Goal: Task Accomplishment & Management: Manage account settings

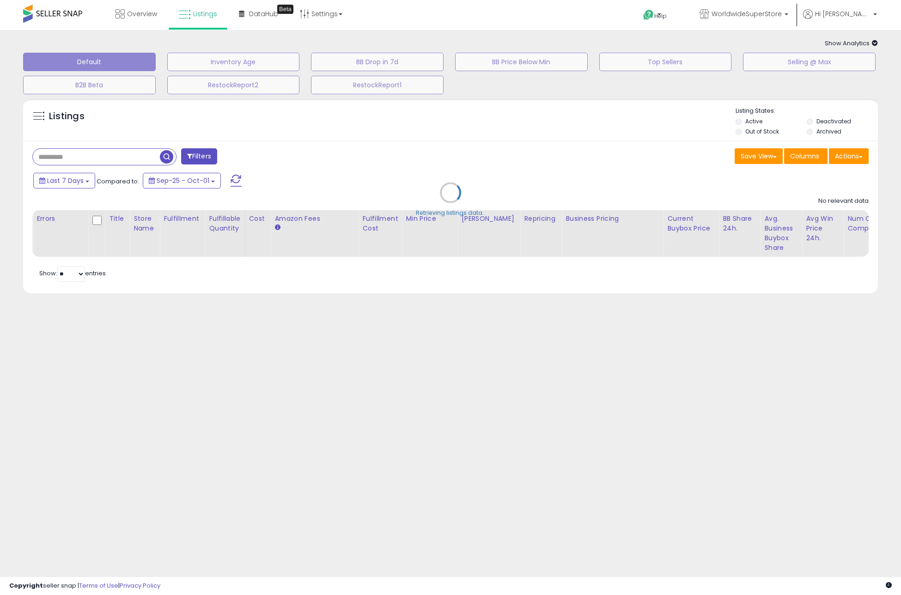
type input "**********"
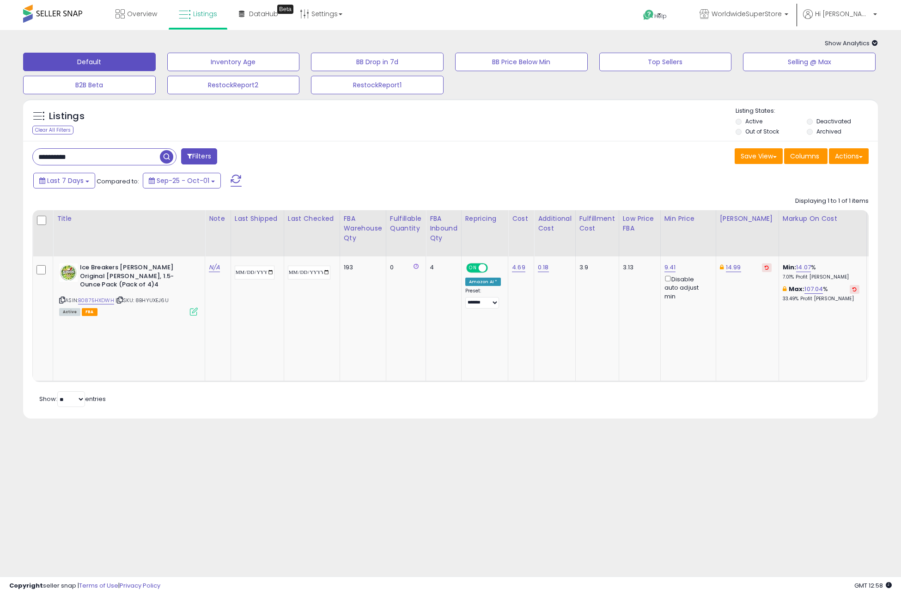
click at [225, 179] on button at bounding box center [236, 180] width 23 height 18
click at [108, 297] on link "B0875HXDWH" at bounding box center [96, 301] width 36 height 8
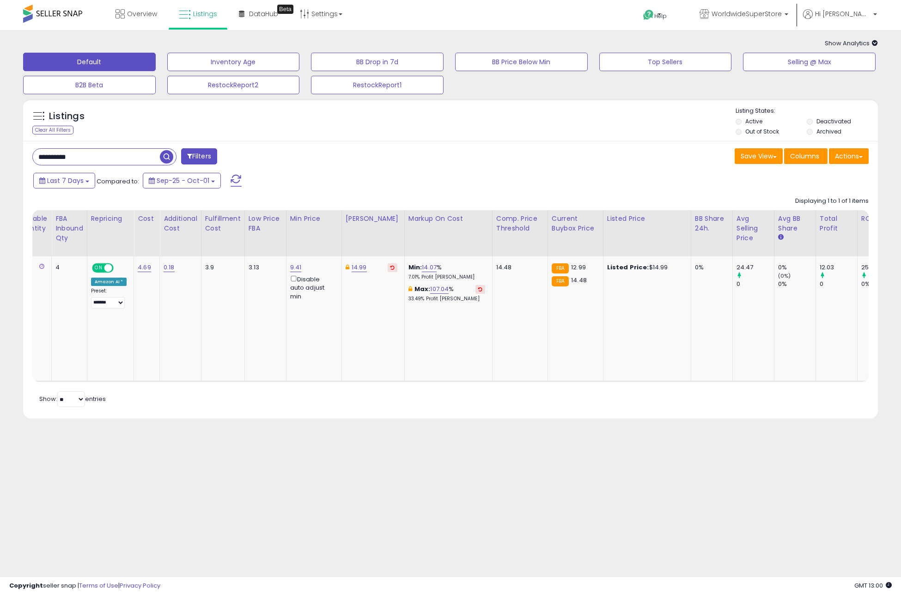
scroll to position [0, 864]
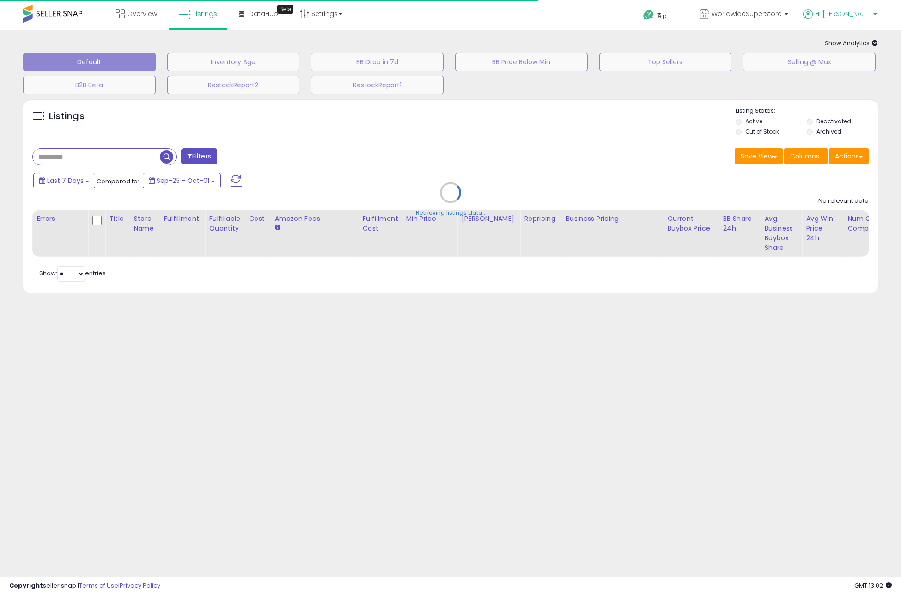
type input "**********"
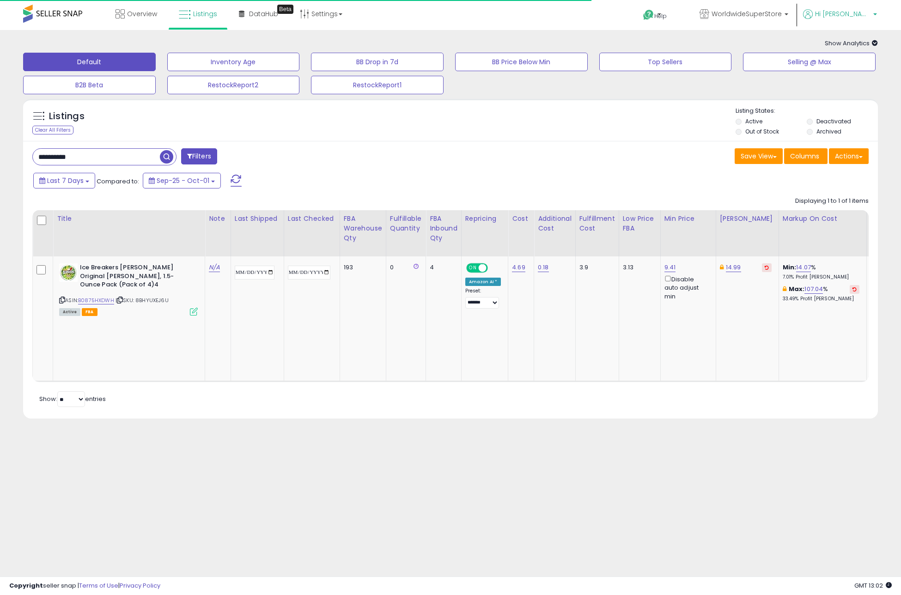
click at [851, 17] on span "Hi [PERSON_NAME]" at bounding box center [842, 13] width 55 height 9
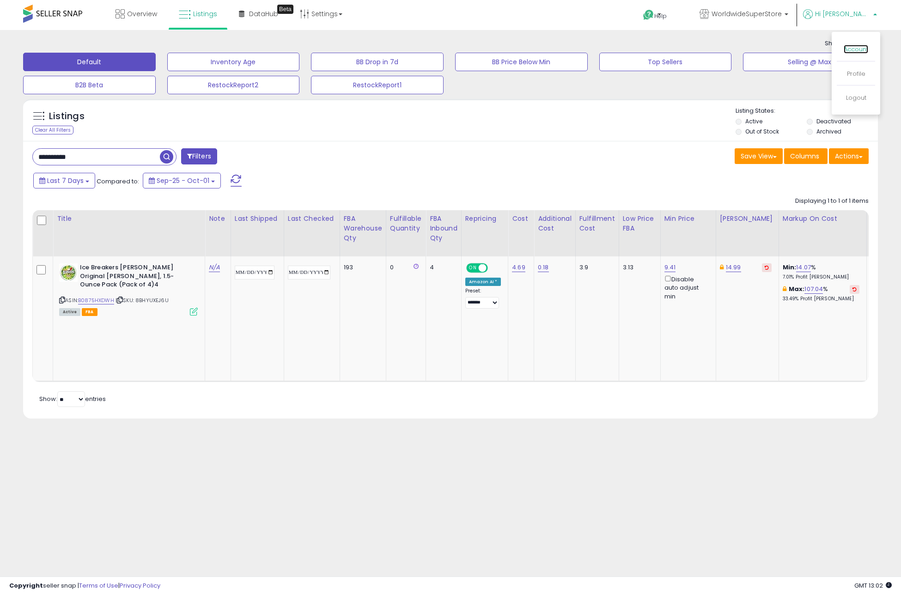
click at [853, 50] on link "Account" at bounding box center [856, 49] width 24 height 9
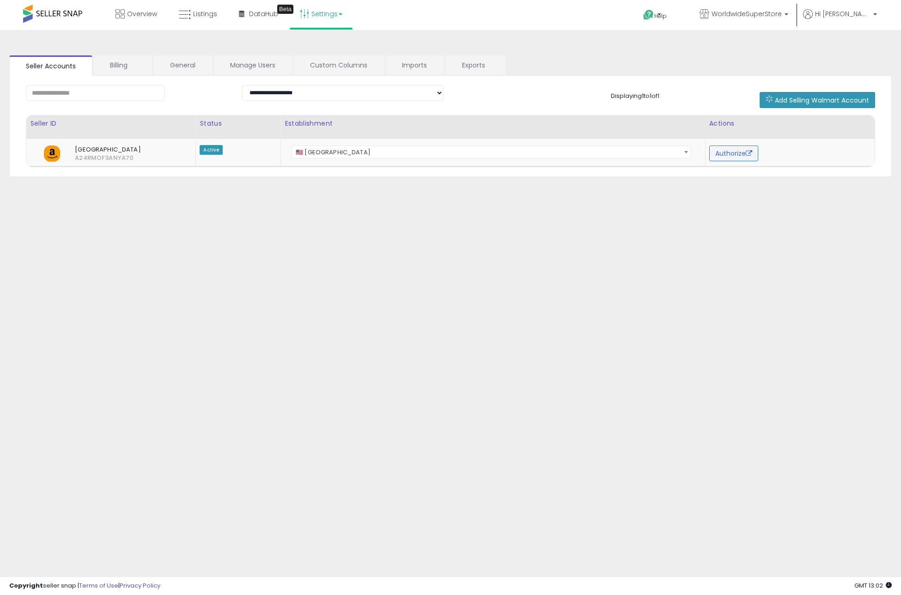
click at [341, 17] on link "Settings" at bounding box center [321, 14] width 56 height 28
click at [839, 9] on span "Hi [PERSON_NAME]" at bounding box center [842, 13] width 55 height 9
click at [857, 70] on link "Profile" at bounding box center [856, 73] width 18 height 9
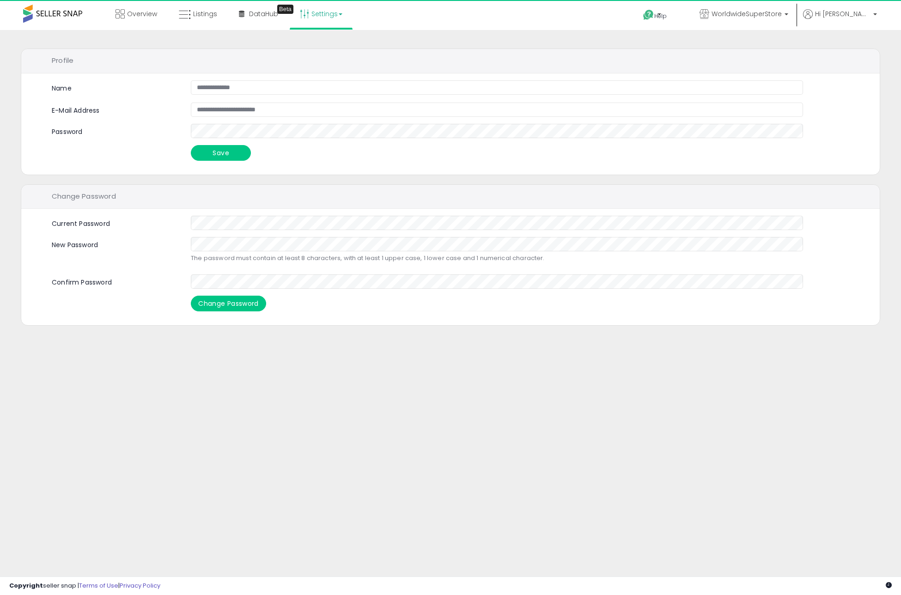
click at [322, 18] on link "Settings" at bounding box center [321, 14] width 56 height 28
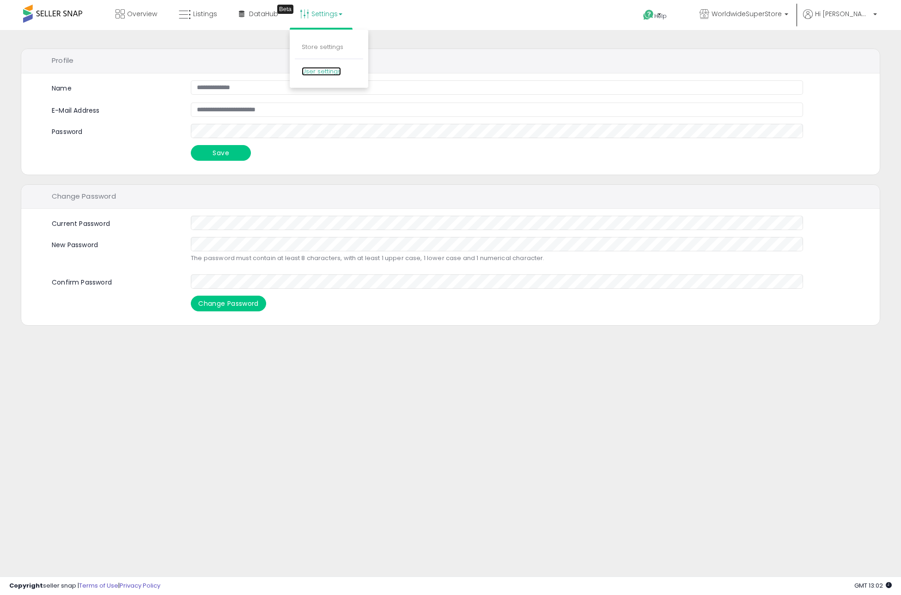
click at [313, 70] on link "User settings" at bounding box center [321, 71] width 39 height 9
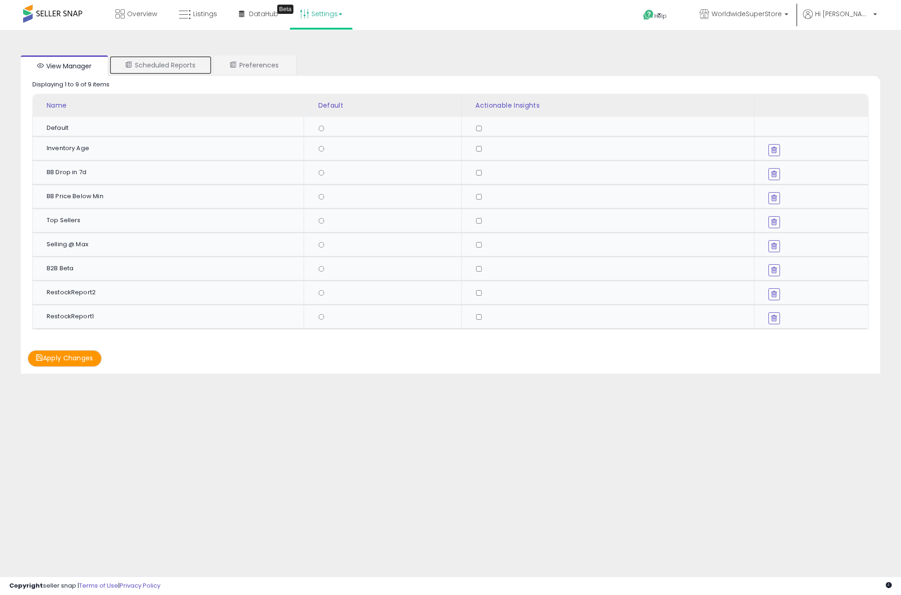
click at [188, 66] on link "Scheduled Reports" at bounding box center [160, 64] width 103 height 19
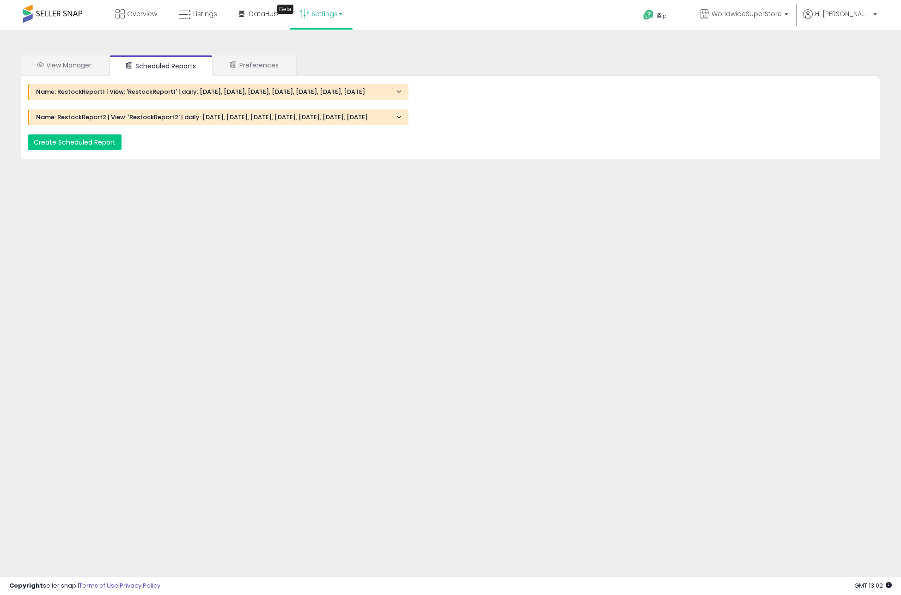
click at [148, 94] on h4 "Name: RestockReport1 | View: 'RestockReport1' | daily: Monday, Tuesday, Wednesd…" at bounding box center [218, 92] width 365 height 6
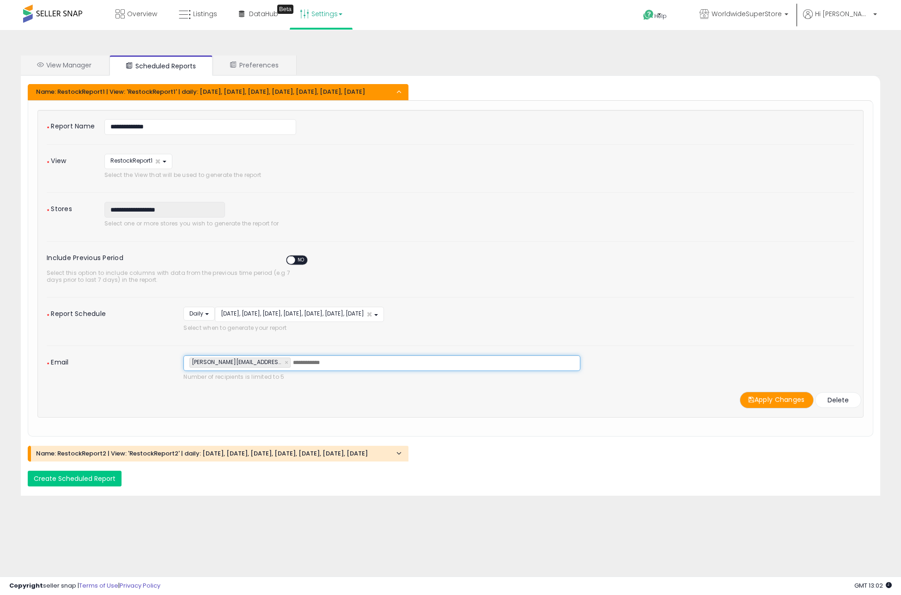
click at [311, 367] on input "text" at bounding box center [362, 362] width 139 height 9
type input "**********"
click at [757, 407] on button "Apply Changes" at bounding box center [777, 400] width 74 height 16
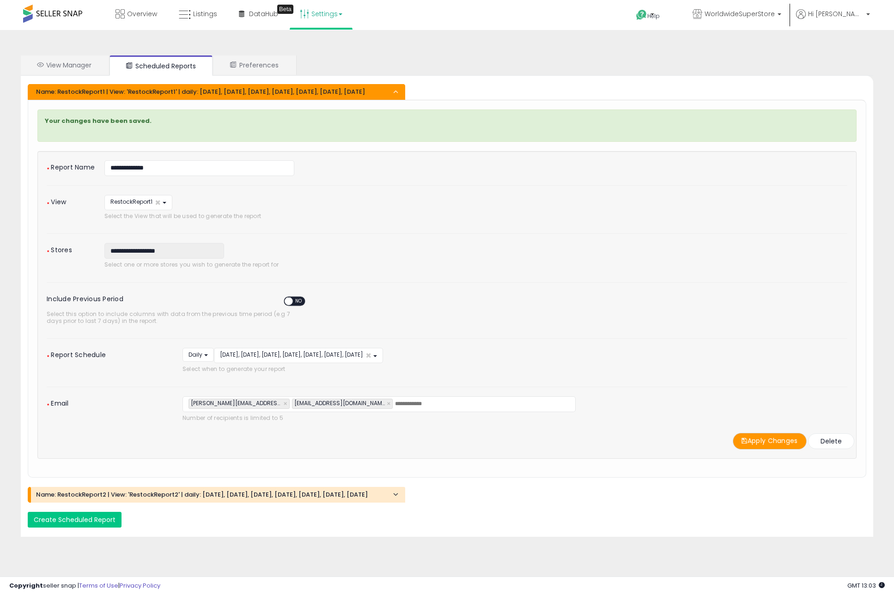
click at [316, 498] on h4 "Name: RestockReport2 | View: 'RestockReport2' | daily: [DATE], [DATE], [DATE], …" at bounding box center [217, 495] width 362 height 6
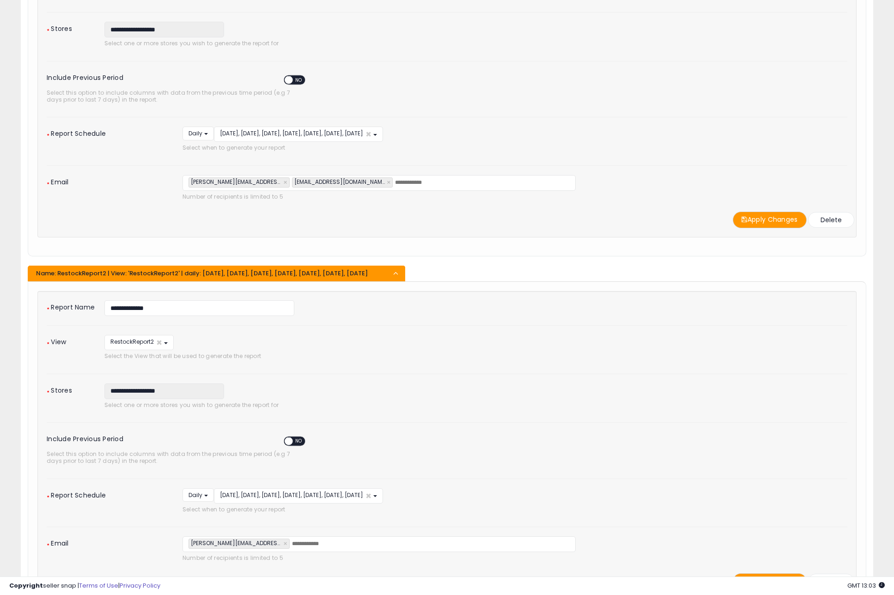
scroll to position [215, 0]
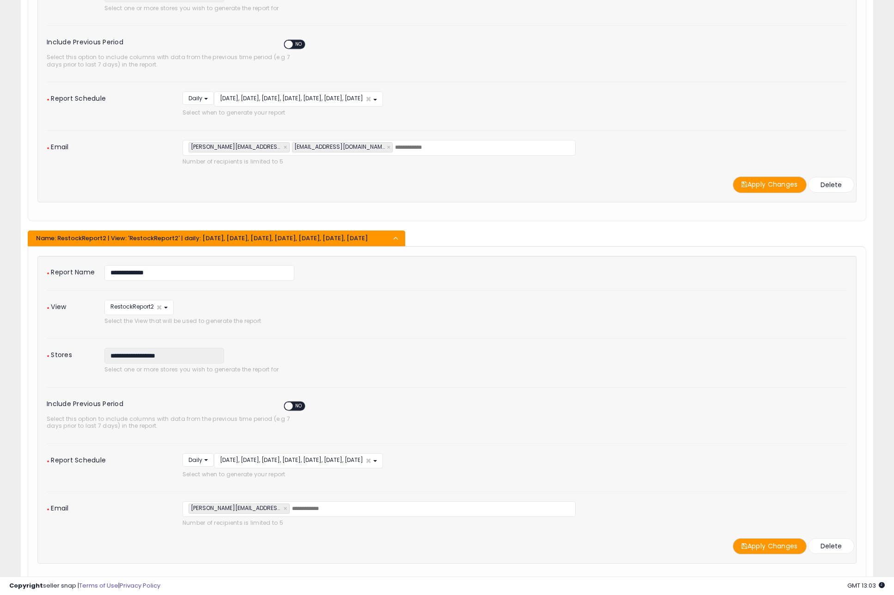
click at [320, 514] on input "text" at bounding box center [361, 509] width 139 height 9
type input "**********"
click at [743, 549] on icon at bounding box center [745, 546] width 6 height 6
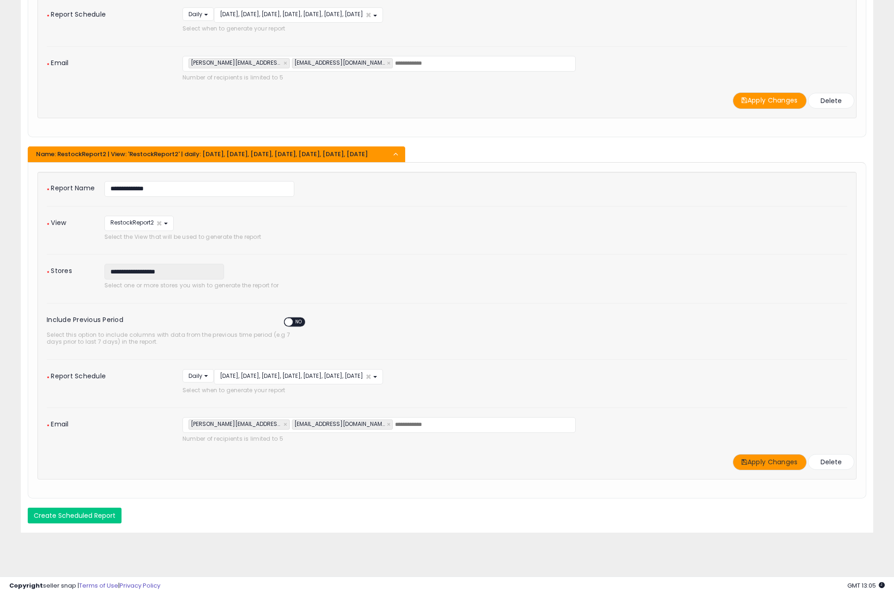
scroll to position [0, 0]
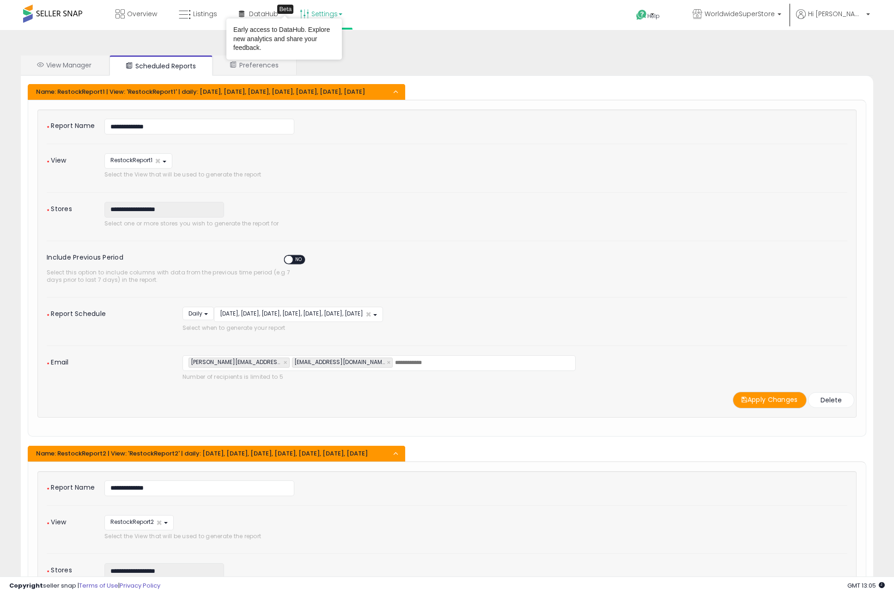
click at [316, 17] on link "Settings" at bounding box center [321, 14] width 56 height 28
click at [367, 41] on div "View Manager Scheduled Reports Preferences Retrieving graph data.. Displaying 1…" at bounding box center [447, 455] width 885 height 832
click at [341, 43] on div "View Manager Scheduled Reports Preferences Retrieving graph data.. Displaying 1…" at bounding box center [447, 455] width 885 height 832
click at [332, 17] on link "Settings" at bounding box center [321, 14] width 56 height 28
click at [324, 44] on link "Store settings" at bounding box center [323, 47] width 42 height 9
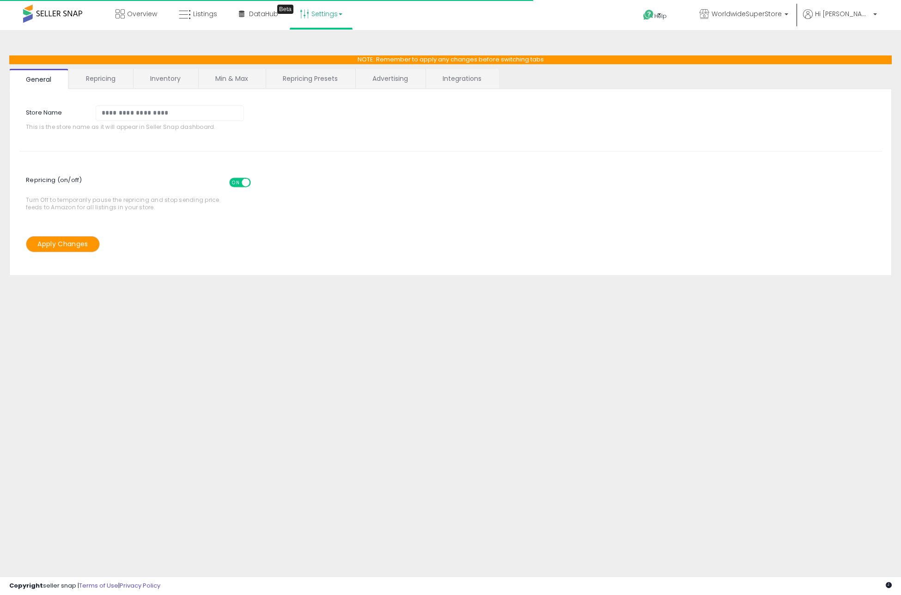
click at [328, 16] on link "Settings" at bounding box center [321, 14] width 56 height 28
click at [321, 69] on link "User settings" at bounding box center [321, 71] width 39 height 9
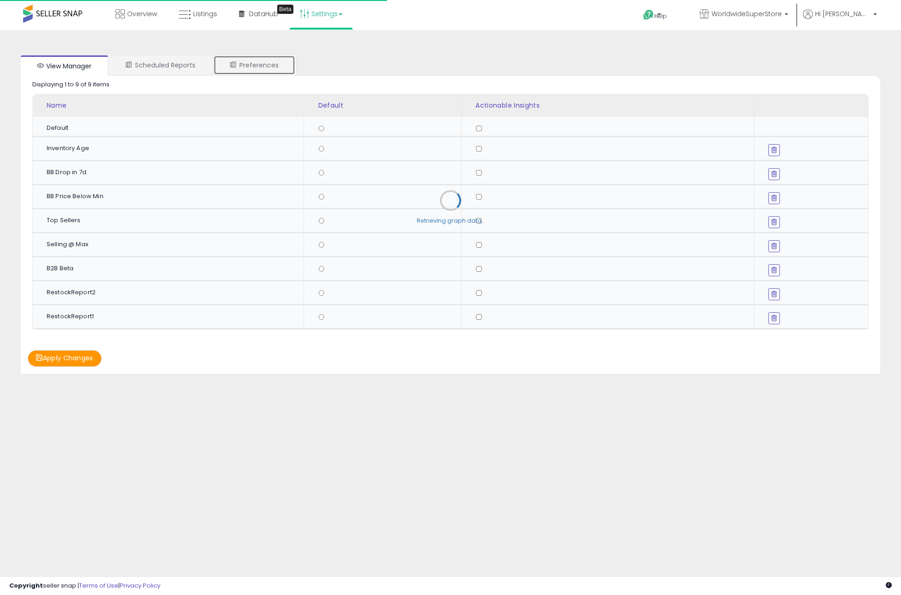
click at [273, 73] on link "Preferences" at bounding box center [254, 64] width 82 height 19
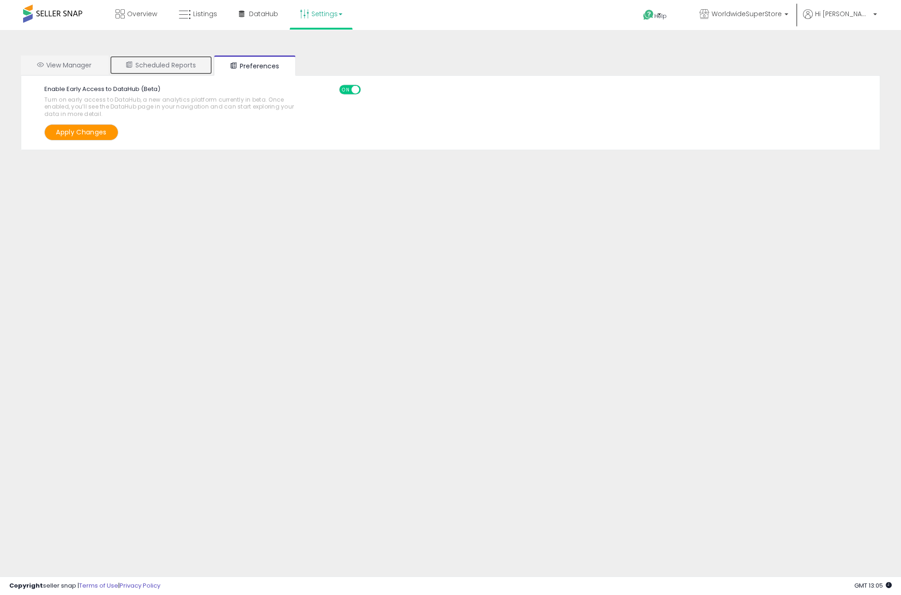
click at [172, 65] on link "Scheduled Reports" at bounding box center [160, 64] width 103 height 19
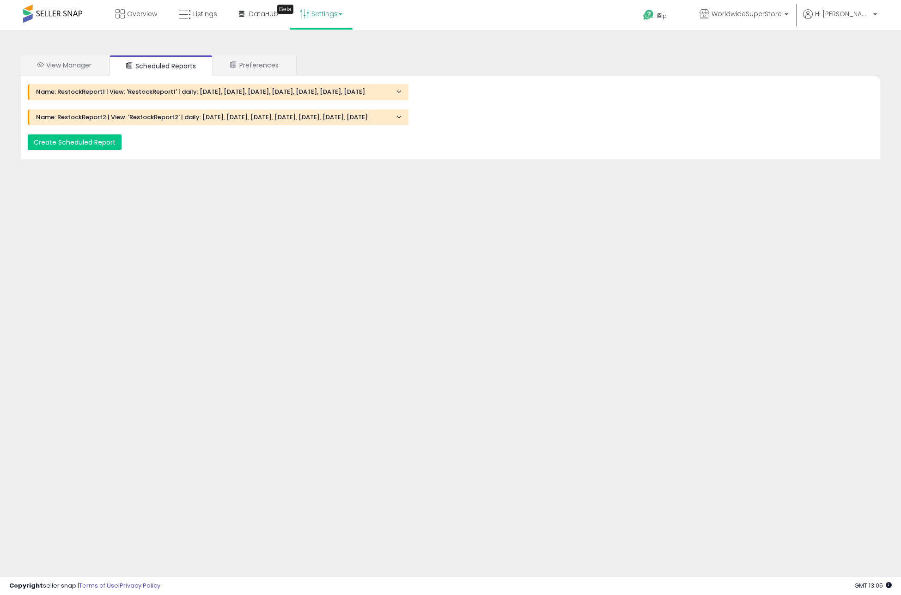
click at [172, 87] on div "Name: RestockReport1 | View: 'RestockReport1' | daily: [DATE], [DATE], [DATE], …" at bounding box center [218, 92] width 381 height 16
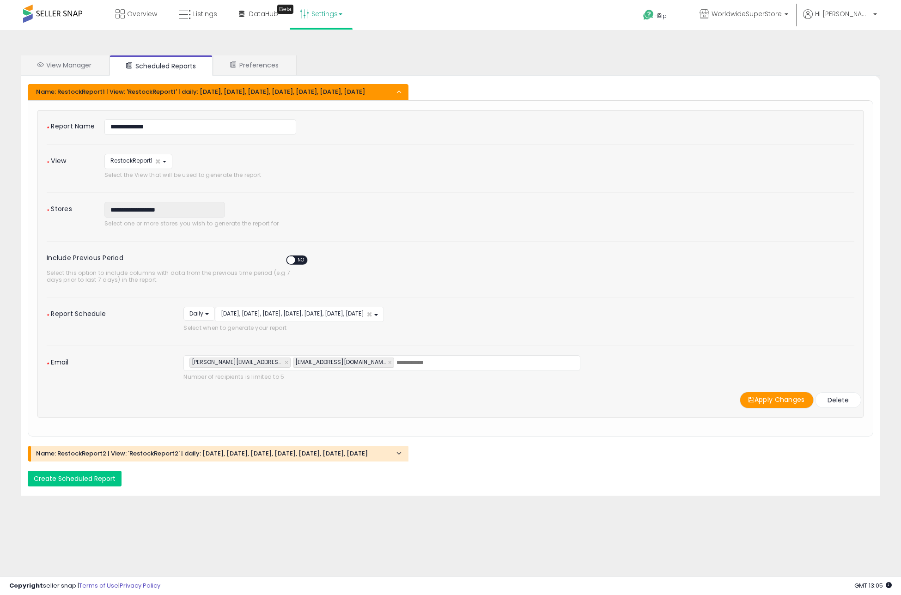
click at [267, 457] on h4 "Name: RestockReport2 | View: 'RestockReport2' | daily: [DATE], [DATE], [DATE], …" at bounding box center [218, 453] width 365 height 6
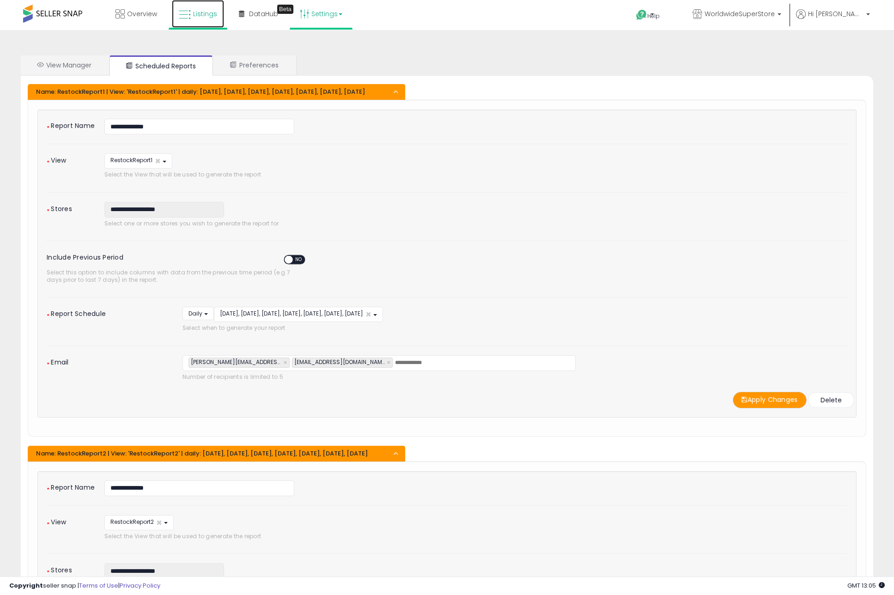
click at [201, 12] on span "Listings" at bounding box center [205, 13] width 24 height 9
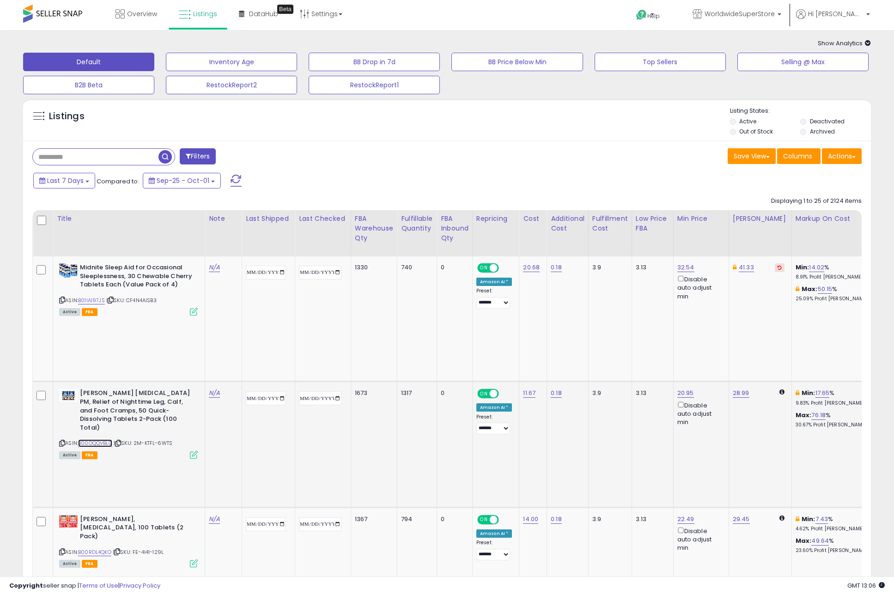
click at [105, 439] on link "B00OQQVBLG" at bounding box center [95, 443] width 34 height 8
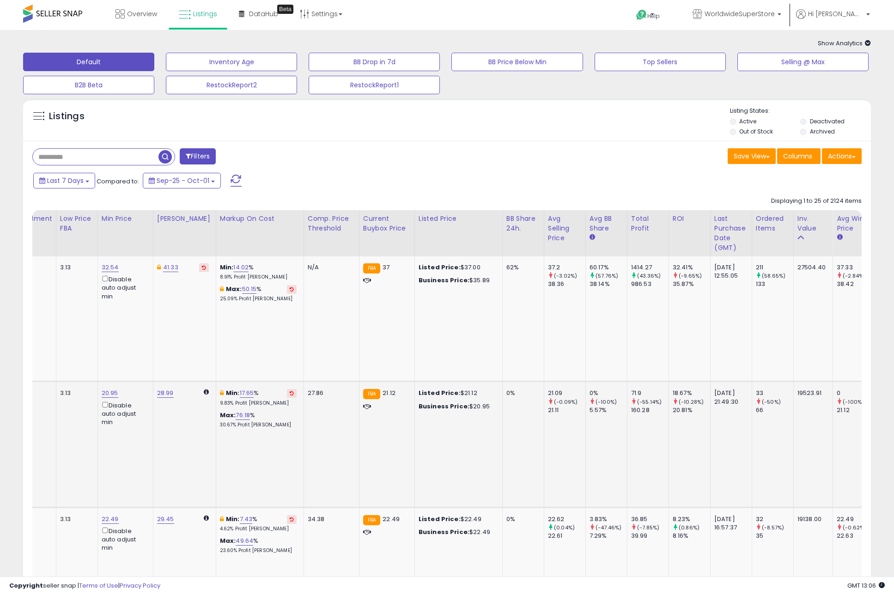
scroll to position [0, 899]
